Goal: Task Accomplishment & Management: Use online tool/utility

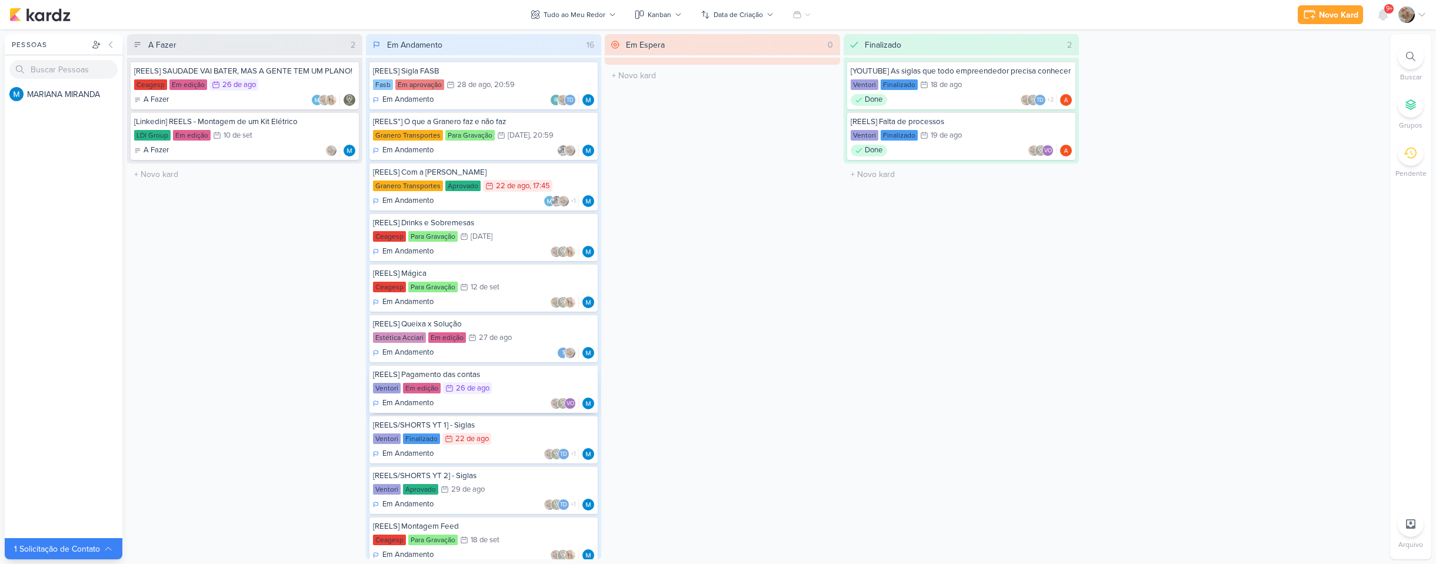
click at [495, 385] on div "Ventori Em edição 26/8 [DATE]" at bounding box center [483, 388] width 221 height 13
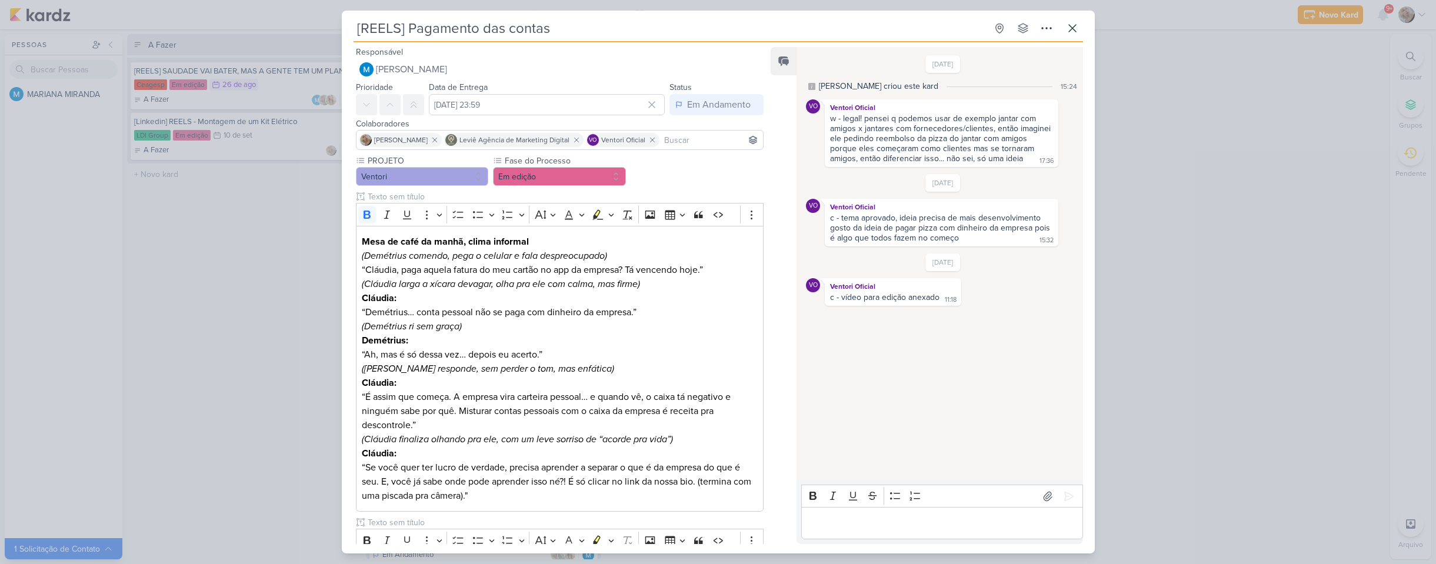
scroll to position [162, 0]
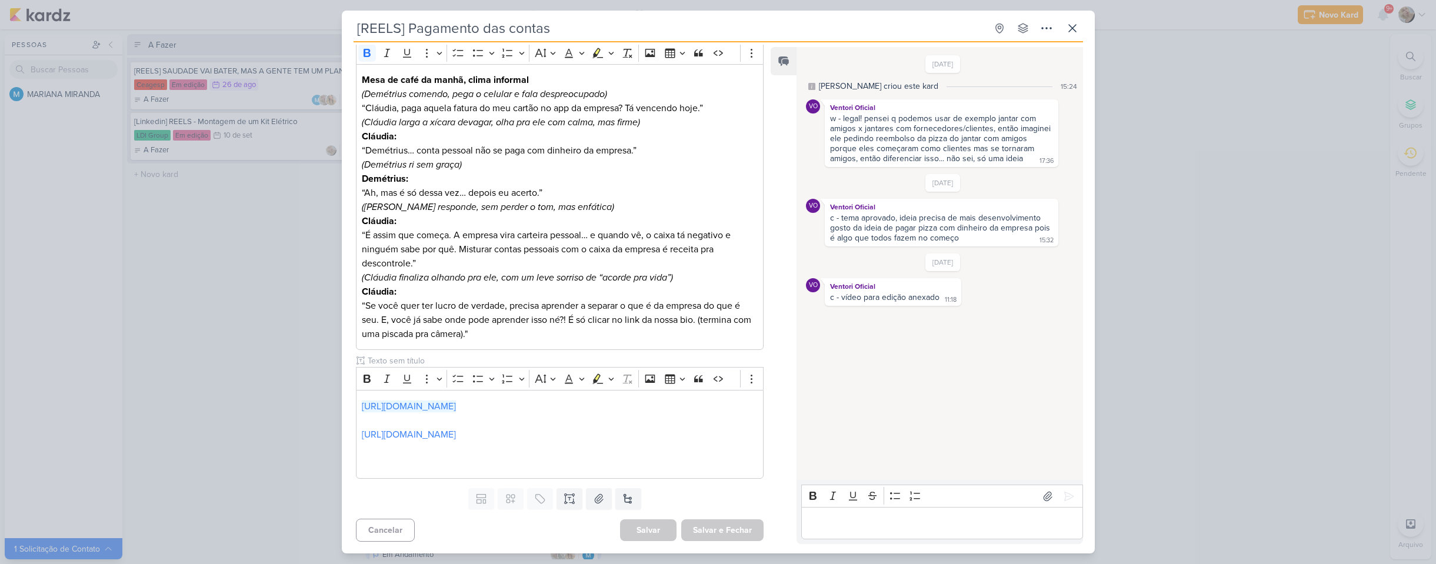
click at [237, 282] on div "[REELS] Pagamento das contas Criado por MARIANA" at bounding box center [718, 282] width 1436 height 564
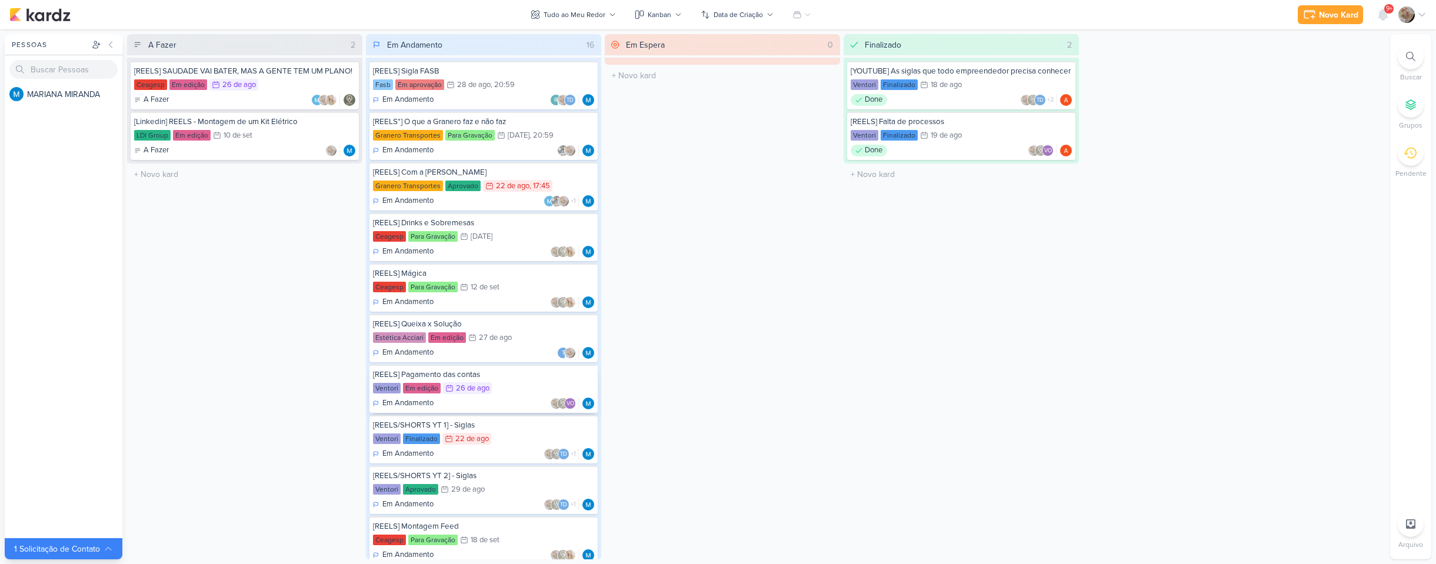
click at [527, 388] on div "Ventori Em edição 26/8 [DATE]" at bounding box center [483, 388] width 221 height 13
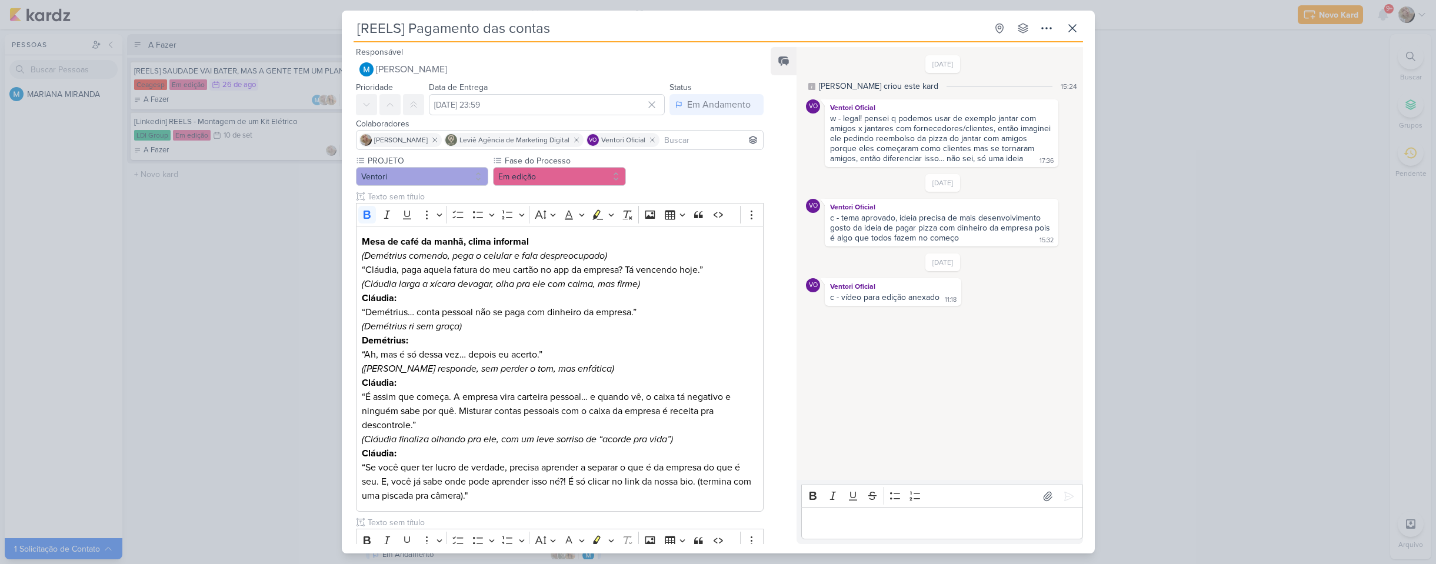
click at [966, 517] on p "Editor editing area: main" at bounding box center [942, 524] width 269 height 14
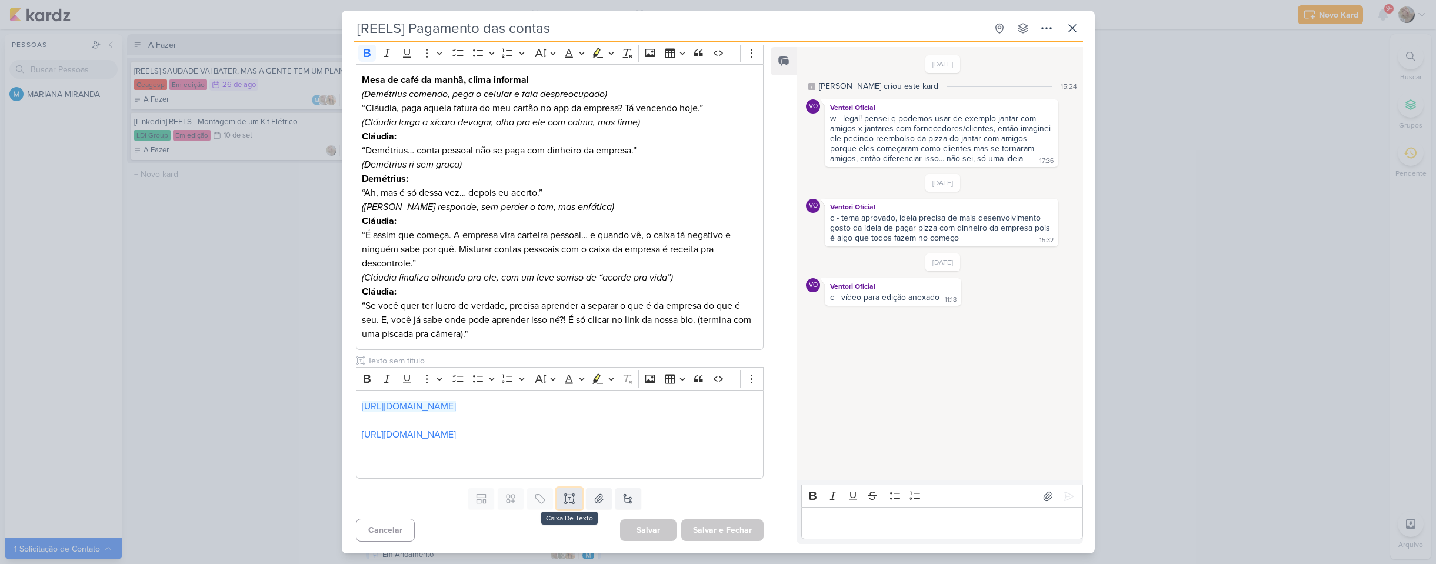
click at [566, 504] on icon at bounding box center [570, 499] width 12 height 12
click at [418, 488] on input "text" at bounding box center [558, 490] width 387 height 12
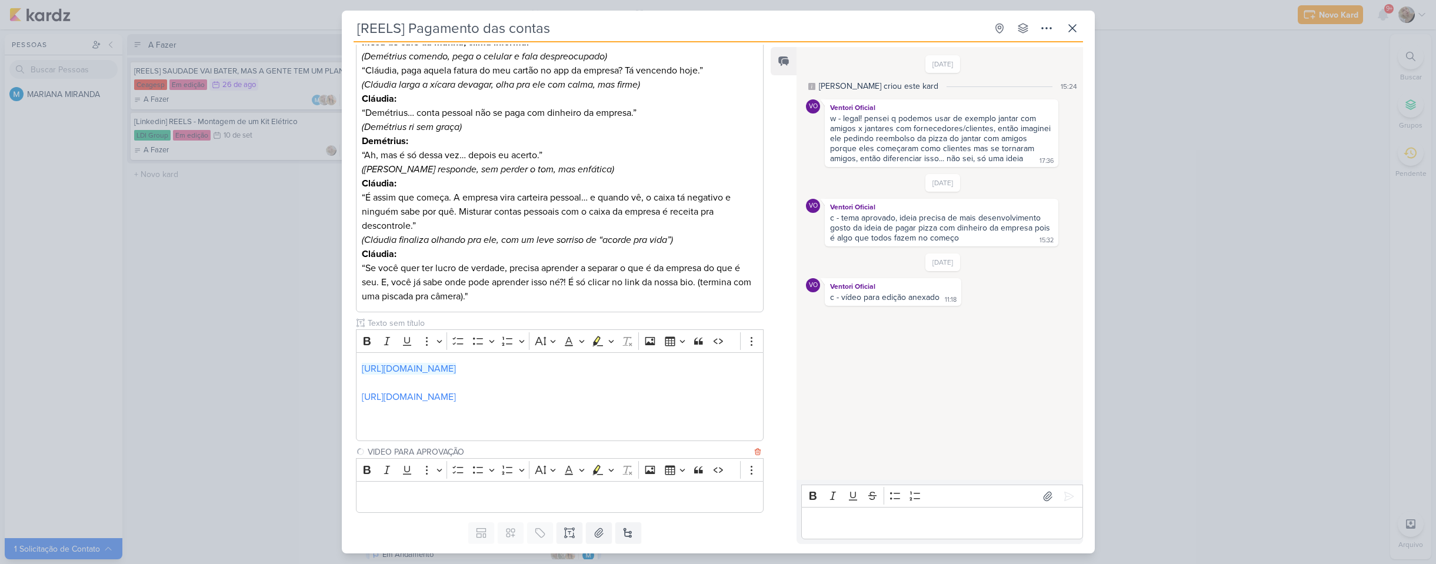
scroll to position [234, 0]
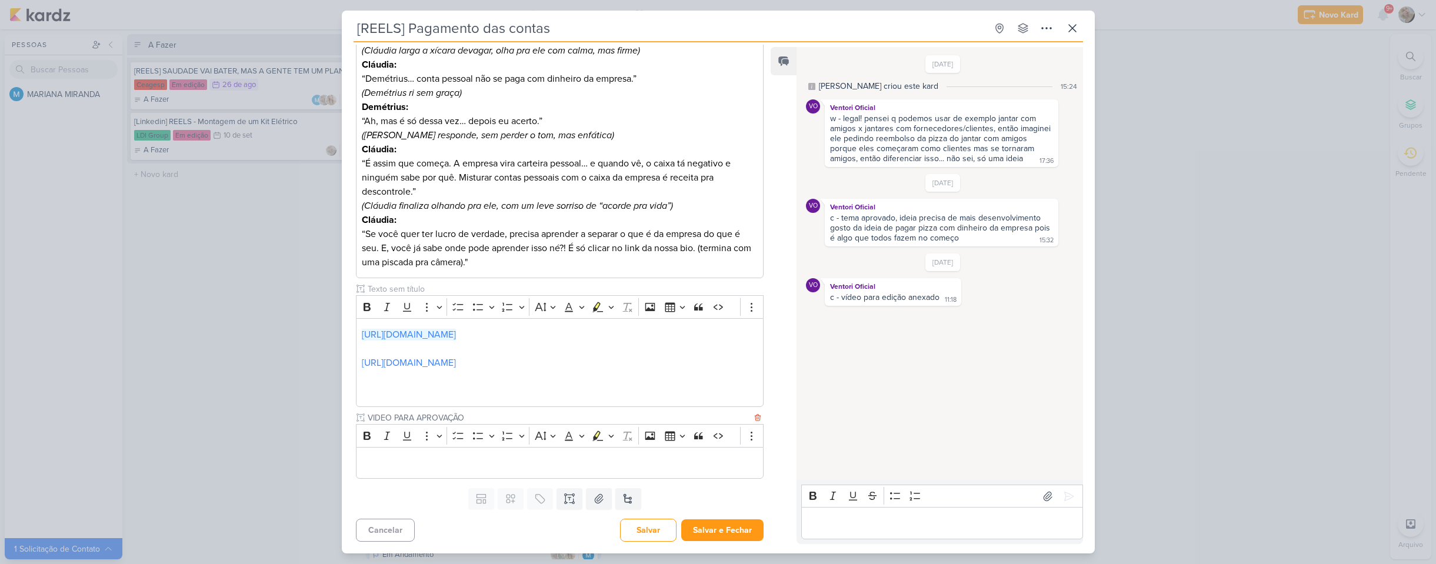
type input "VIDEO PARA APROVAÇÃO"
click at [427, 461] on p "Editor editing area: main" at bounding box center [559, 463] width 395 height 14
click at [741, 533] on button "Salvar e Fechar" at bounding box center [722, 531] width 82 height 22
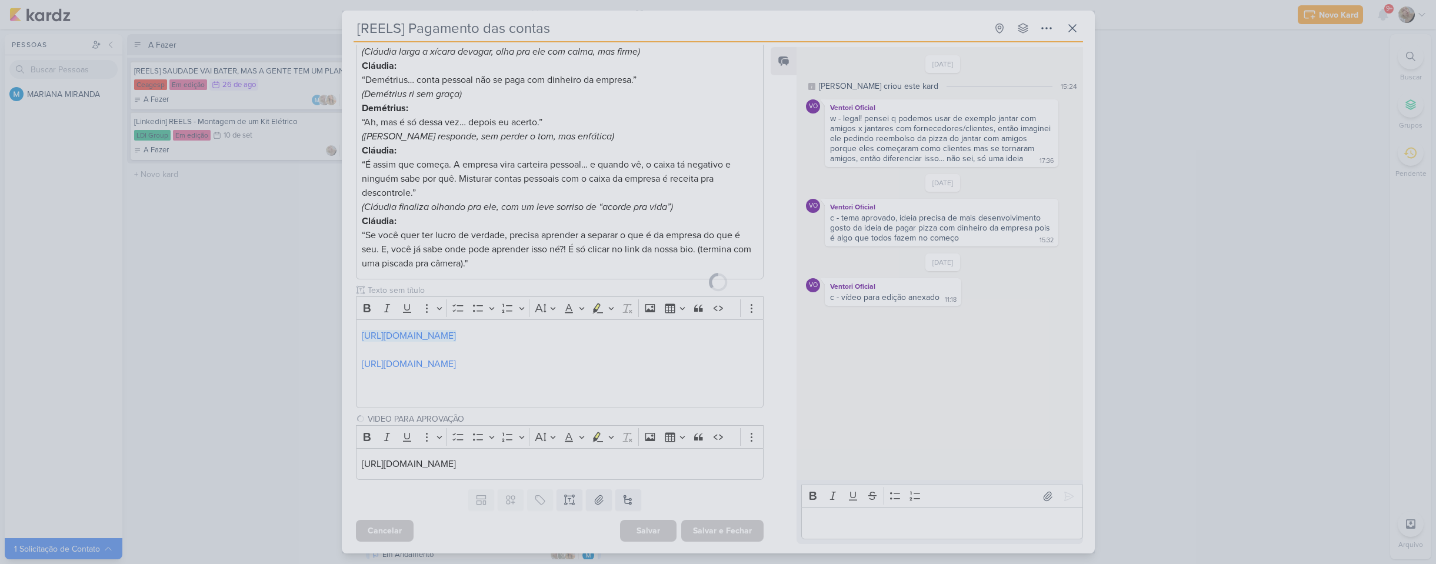
scroll to position [232, 0]
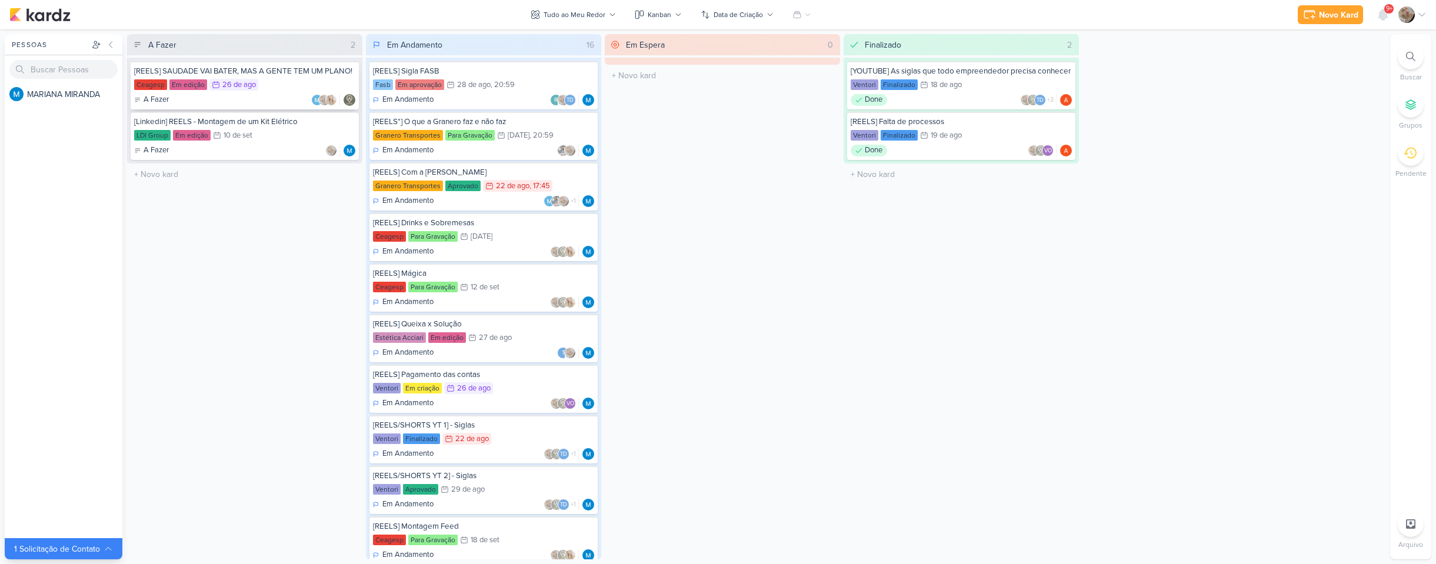
click at [244, 88] on div "26 de ago" at bounding box center [239, 85] width 34 height 8
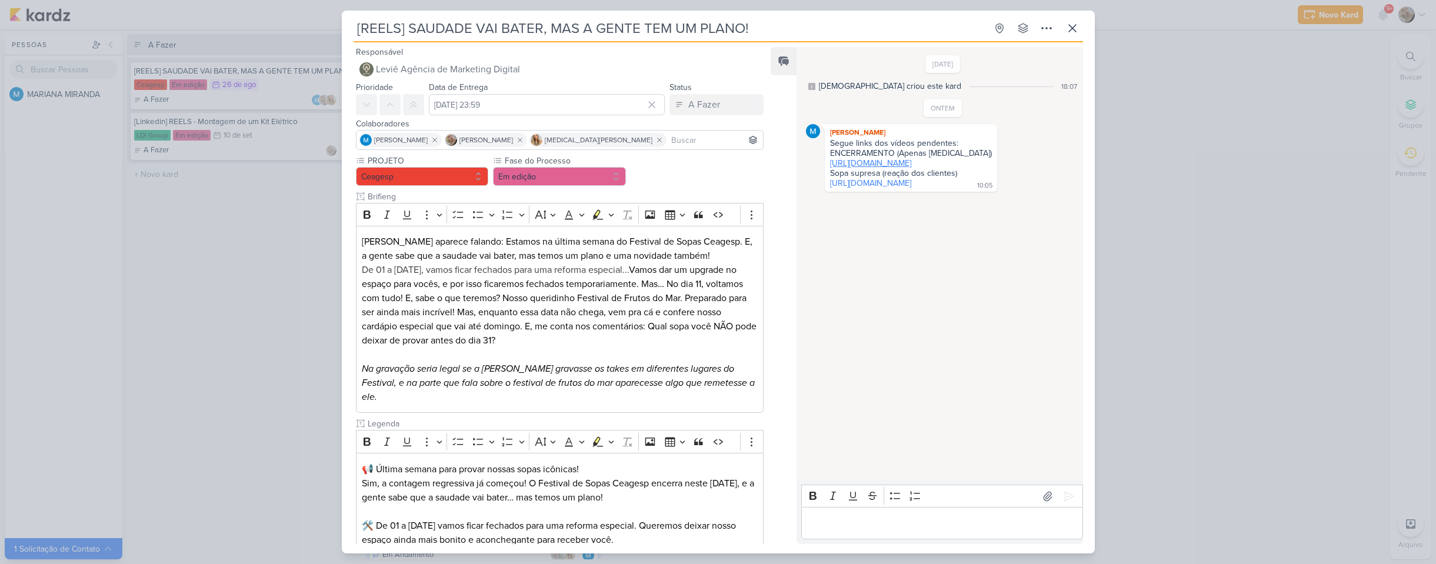
click at [857, 162] on link "https://drive.google.com/drive/folders/161hAWyVL6jsvnQHZav1TArfBMpz0if44" at bounding box center [870, 163] width 81 height 10
click at [872, 188] on link "https://drive.google.com/drive/folders/11Zt-IAO01hXMz15Il1_Yh-d_g4k0GbAh" at bounding box center [870, 183] width 81 height 10
click at [384, 280] on p "De 01 a 10/09, vamos ficar fechados para uma reforma especial... Vamos dar um u…" at bounding box center [559, 305] width 395 height 85
click at [268, 250] on div "[REELS] SAUDADE VAI BATER, MAS A GENTE TEM UM PLANO! Criado por Leviê" at bounding box center [718, 282] width 1436 height 564
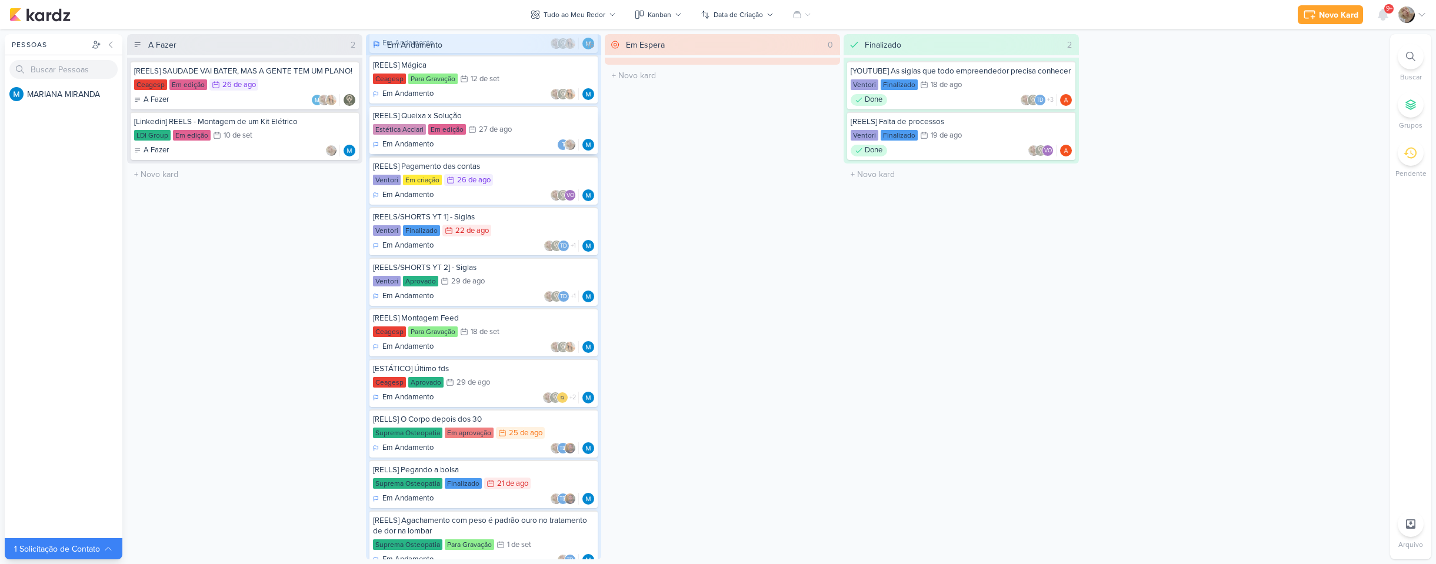
scroll to position [235, 0]
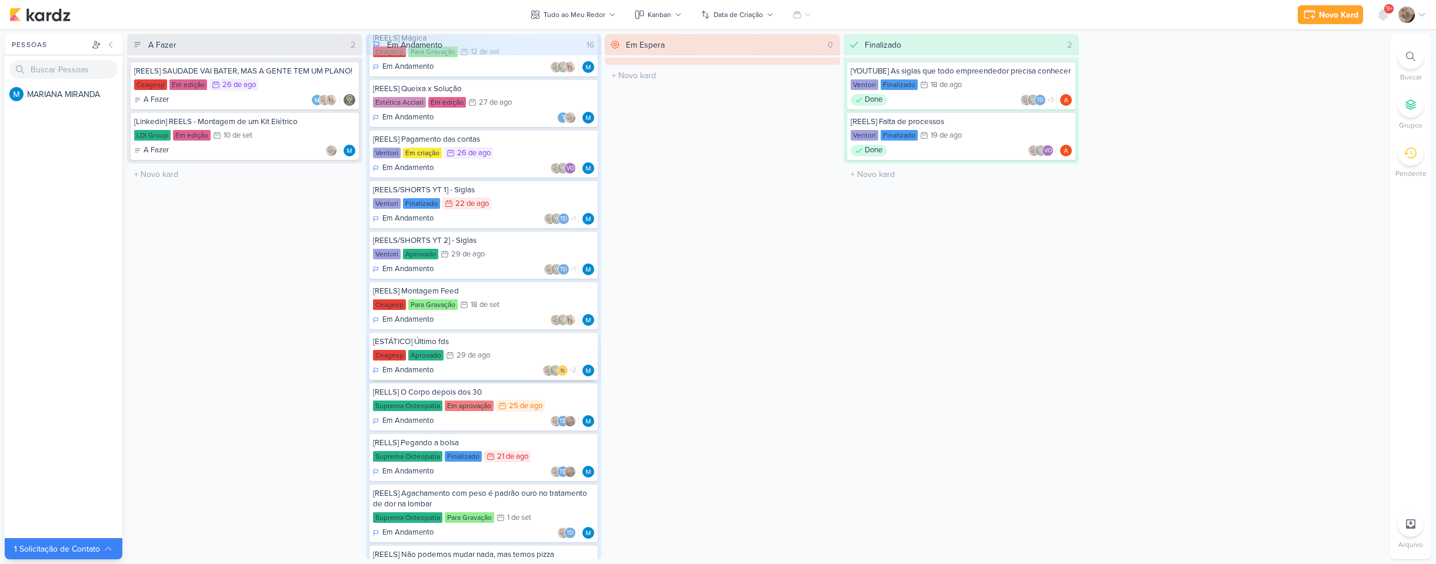
click at [455, 348] on div "[ESTÁTICO] Último fds Ceagesp Aprovado 29/8 29 de ago Em Andamento +2" at bounding box center [484, 356] width 228 height 48
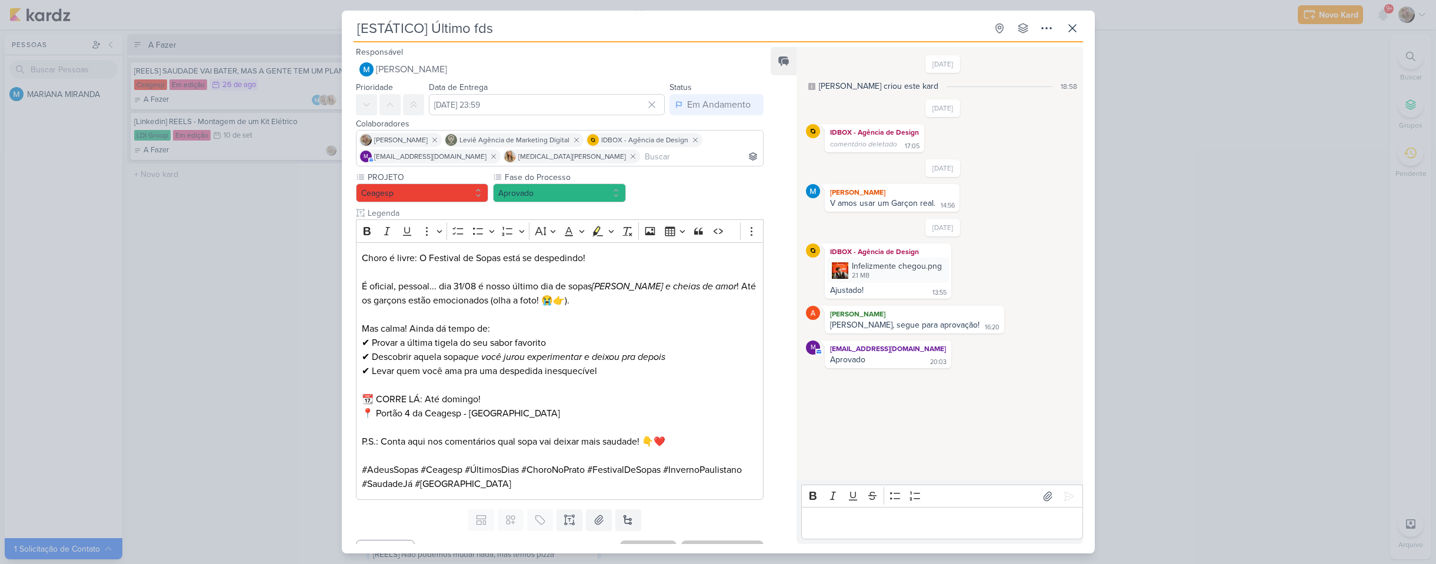
click at [228, 316] on div "[ESTÁTICO] Último fds Criado por MARIANA" at bounding box center [718, 282] width 1436 height 564
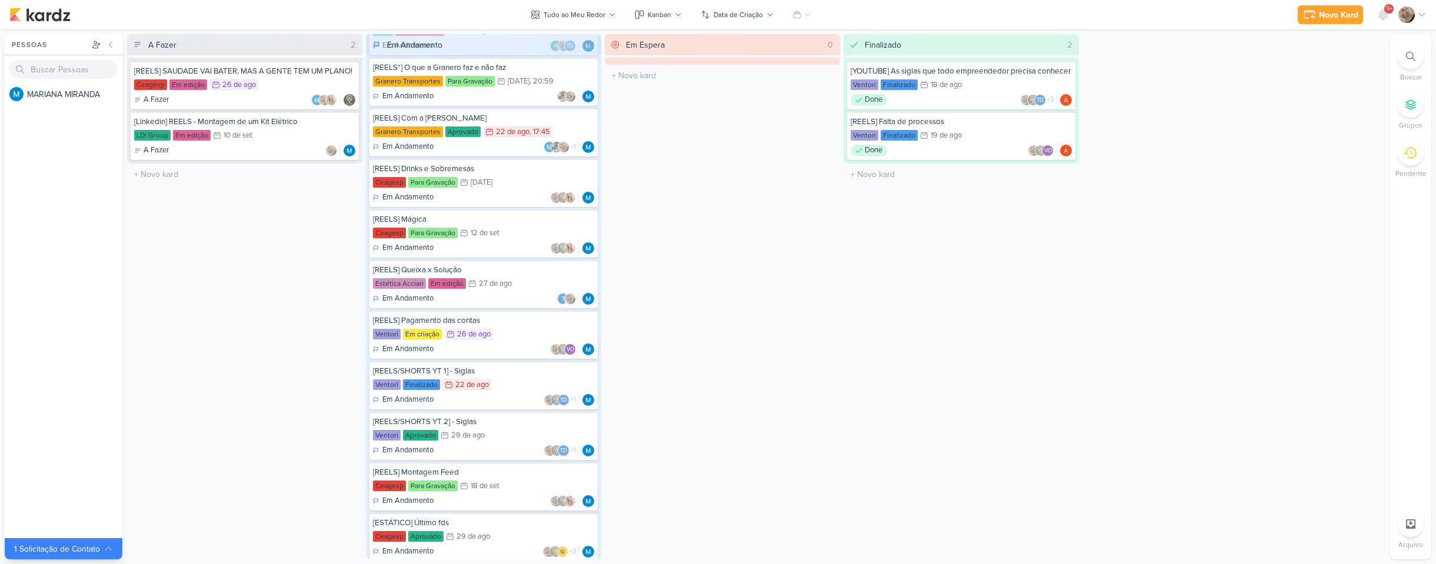
scroll to position [0, 0]
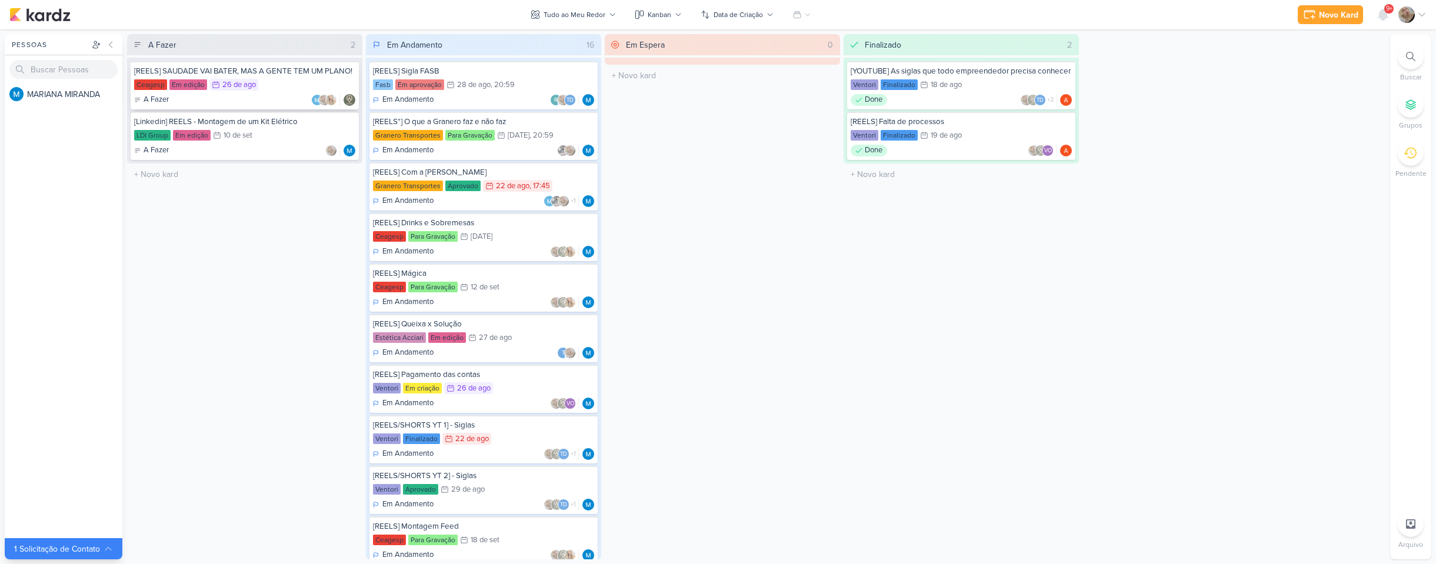
click at [194, 71] on div "[REELS] SAUDADE VAI BATER, MAS A GENTE TEM UM PLANO!" at bounding box center [244, 71] width 221 height 11
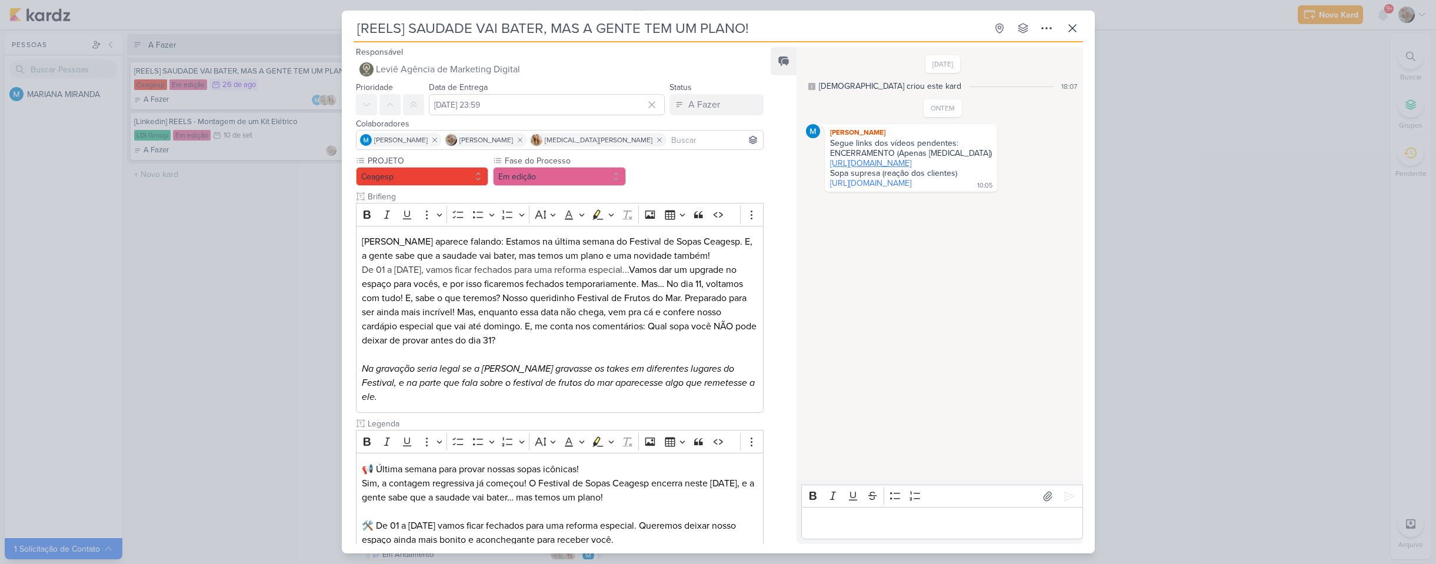
click at [851, 162] on link "https://drive.google.com/drive/folders/161hAWyVL6jsvnQHZav1TArfBMpz0if44" at bounding box center [870, 163] width 81 height 10
